Goal: Navigation & Orientation: Understand site structure

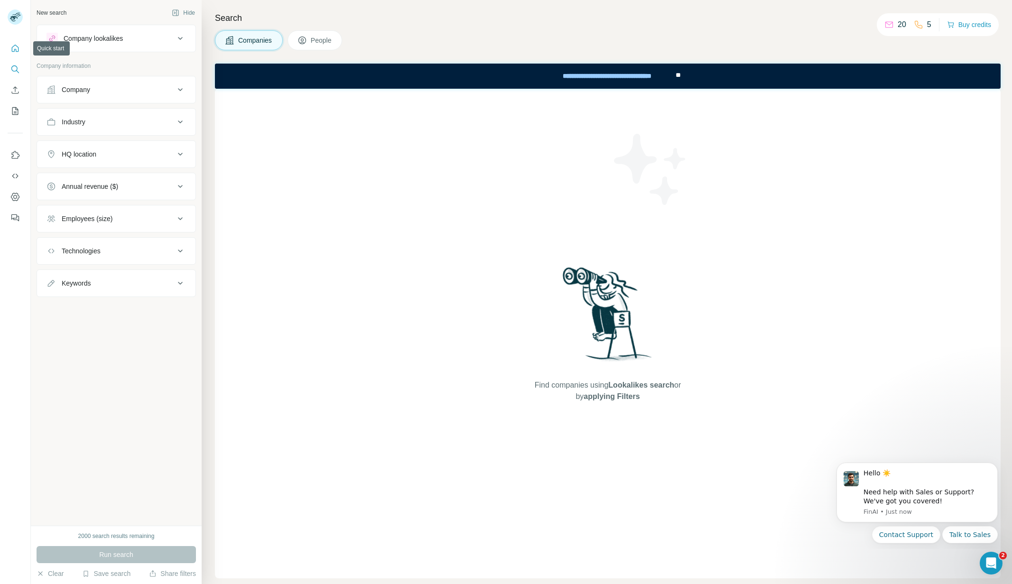
click at [15, 48] on icon "Quick start" at bounding box center [14, 48] width 9 height 9
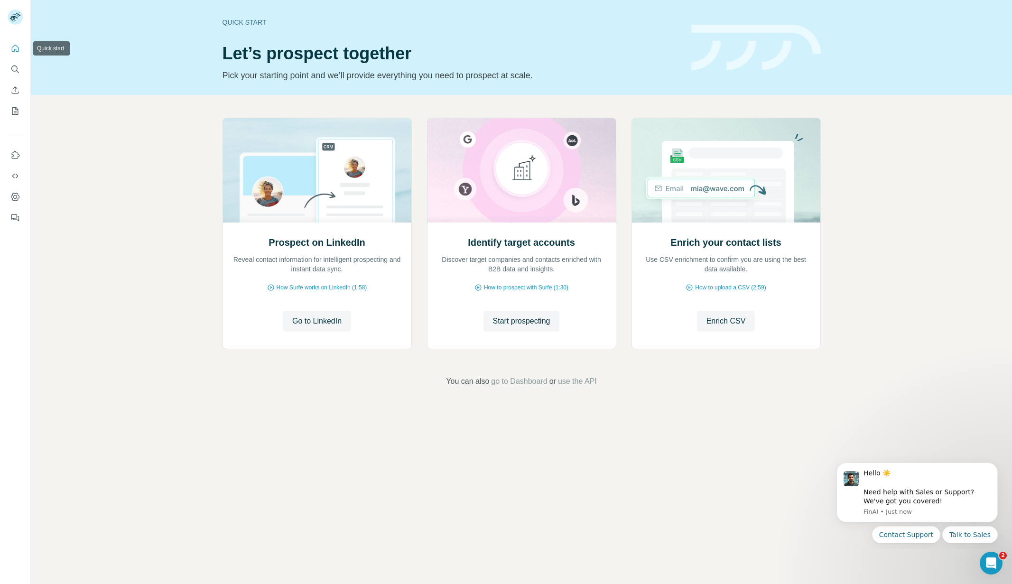
click at [16, 46] on icon "Quick start" at bounding box center [15, 48] width 7 height 7
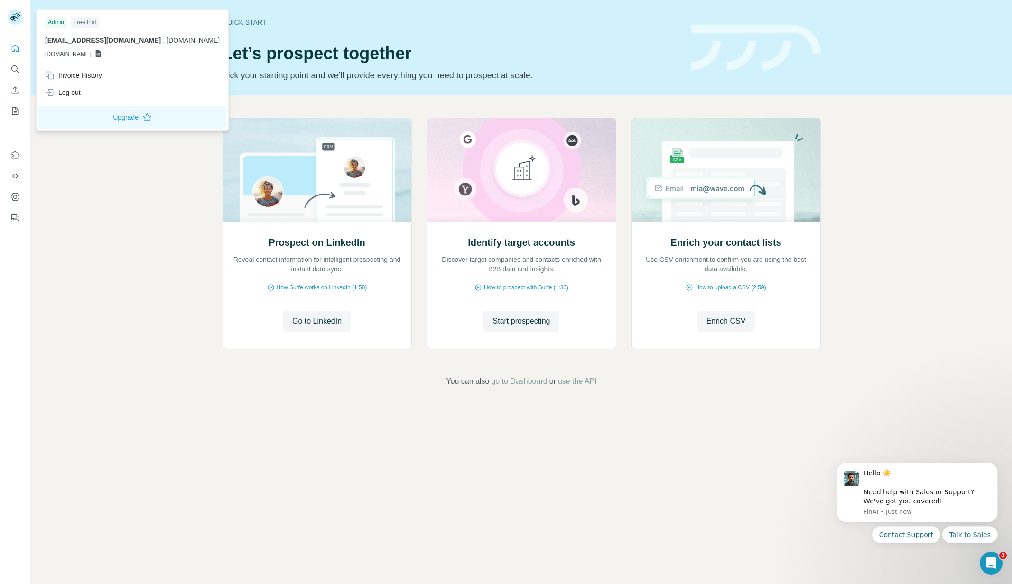
click at [10, 13] on rect at bounding box center [15, 16] width 15 height 15
click at [11, 318] on div at bounding box center [15, 292] width 31 height 584
click at [15, 19] on rect at bounding box center [15, 16] width 15 height 15
click at [65, 91] on div "Log out" at bounding box center [63, 92] width 36 height 9
